Goal: Find specific page/section: Find specific page/section

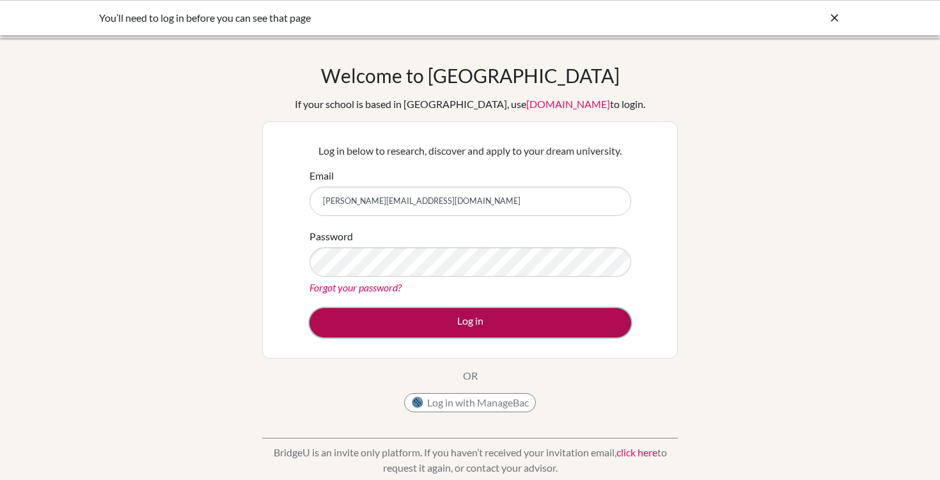
click at [427, 329] on button "Log in" at bounding box center [470, 322] width 322 height 29
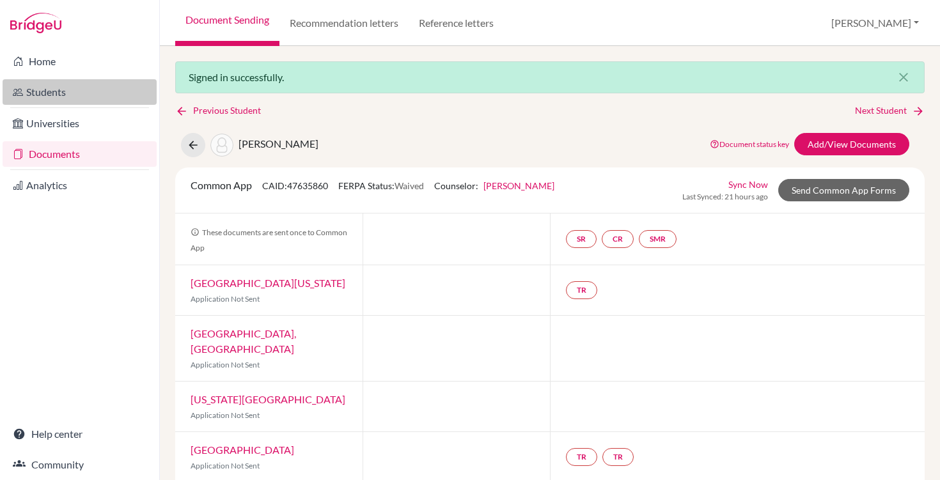
click at [24, 97] on link "Students" at bounding box center [80, 92] width 154 height 26
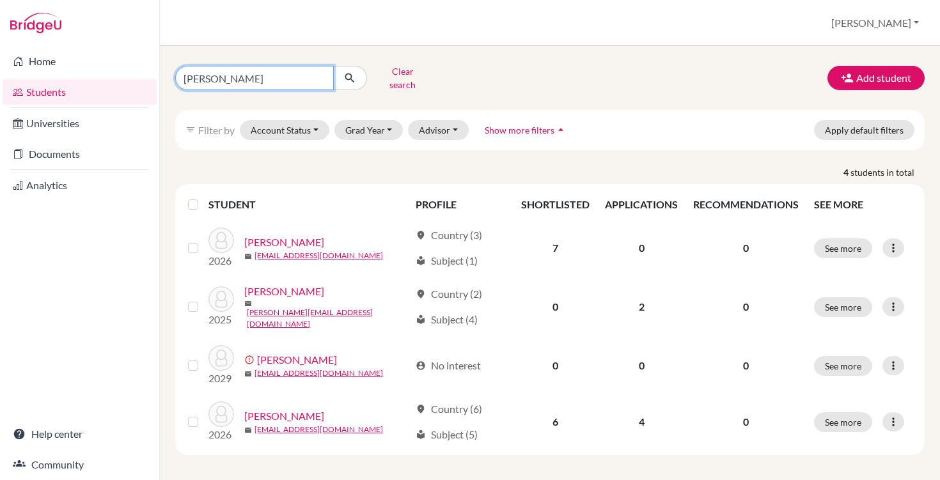
drag, startPoint x: 242, startPoint y: 77, endPoint x: 150, endPoint y: 76, distance: 92.1
click at [150, 76] on div "Home Students Universities Documents Analytics Help center Community Students o…" at bounding box center [470, 240] width 940 height 480
type input "[PERSON_NAME]"
click button "submit" at bounding box center [350, 78] width 34 height 24
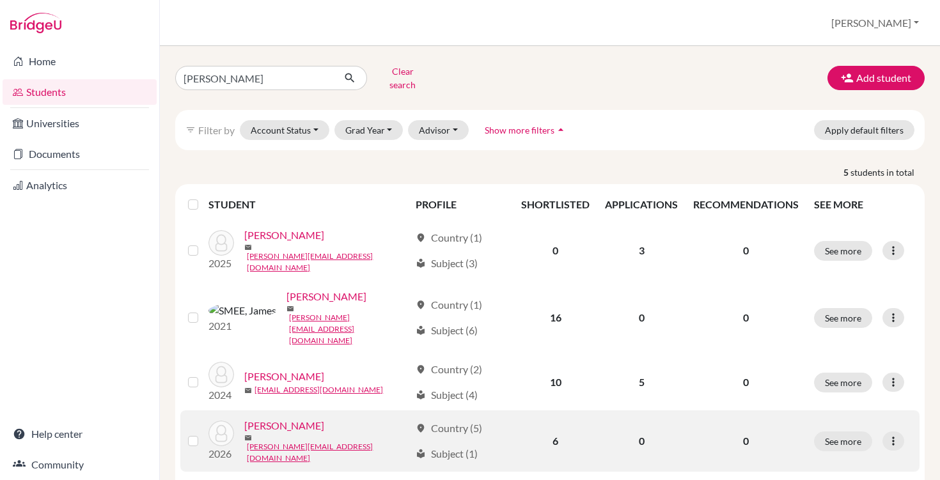
click at [324, 418] on link "WOODFINE, James David" at bounding box center [284, 425] width 80 height 15
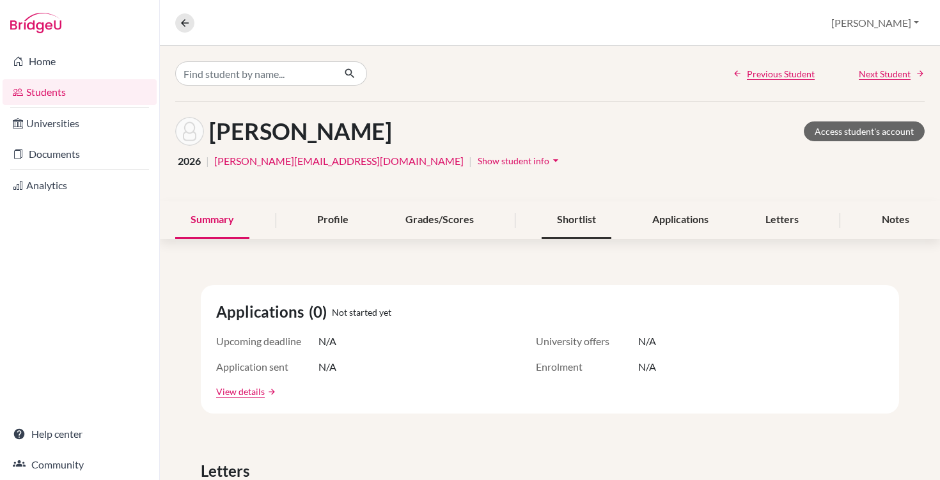
click at [556, 220] on div "Shortlist" at bounding box center [577, 220] width 70 height 38
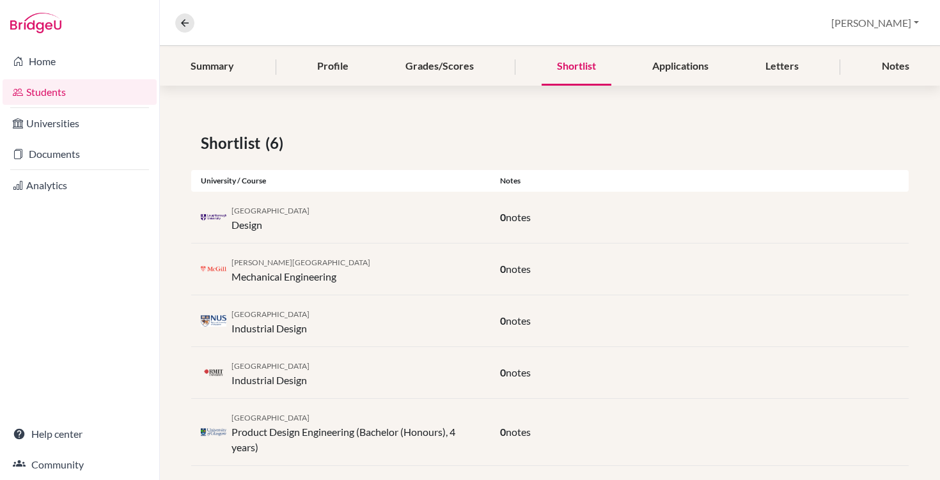
scroll to position [151, 0]
